Goal: Information Seeking & Learning: Learn about a topic

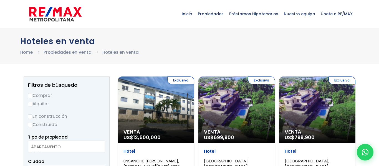
select select
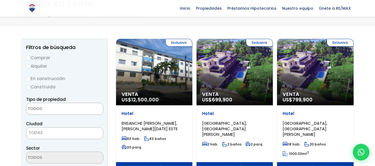
scroll to position [36, 0]
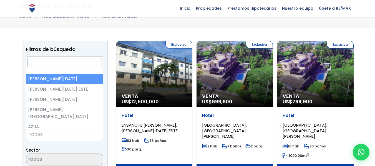
click at [53, 134] on span "TODAS" at bounding box center [64, 135] width 77 height 8
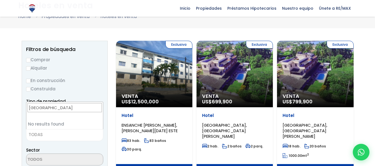
click at [59, 110] on input "[GEOGRAPHIC_DATA]" at bounding box center [64, 107] width 74 height 9
type input "[GEOGRAPHIC_DATA]"
click at [57, 113] on span "[GEOGRAPHIC_DATA]" at bounding box center [64, 110] width 77 height 17
click at [58, 123] on li "No results found" at bounding box center [64, 124] width 77 height 10
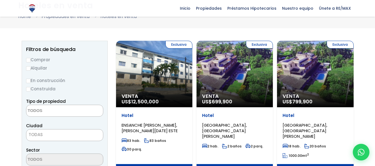
click at [55, 133] on span "TODAS" at bounding box center [64, 135] width 77 height 8
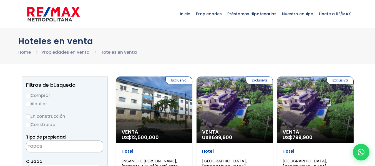
scroll to position [11, 0]
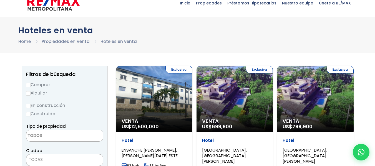
click at [170, 38] on div "Hoteles en venta Home Propiedades en Venta Hoteles en venta" at bounding box center [187, 35] width 338 height 19
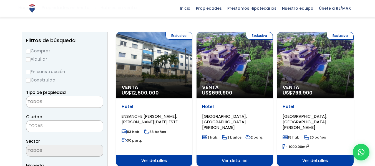
scroll to position [41, 0]
